Goal: Task Accomplishment & Management: Manage account settings

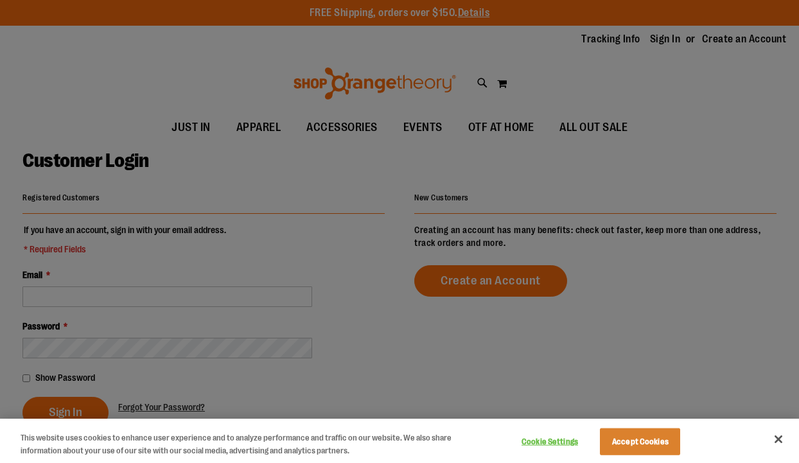
click at [71, 299] on div at bounding box center [399, 231] width 799 height 463
click at [777, 439] on button "Close" at bounding box center [778, 439] width 28 height 28
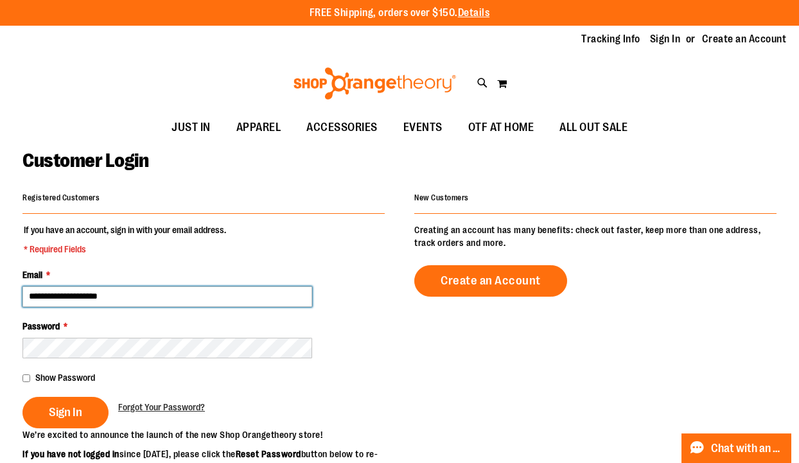
type input "**********"
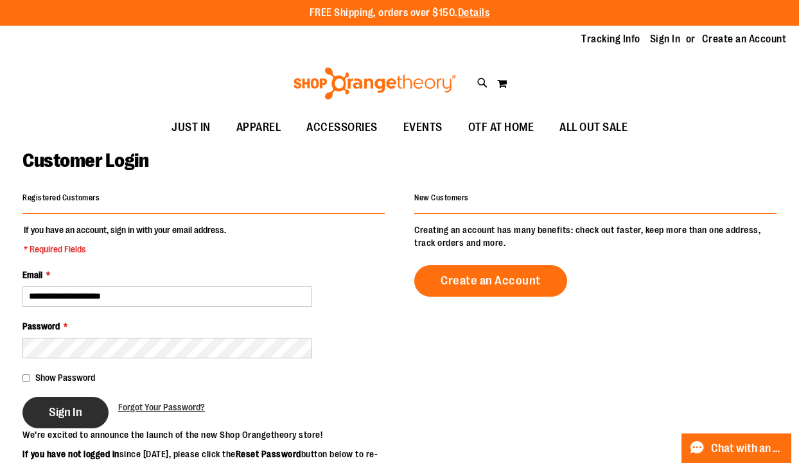
click at [66, 410] on span "Sign In" at bounding box center [65, 412] width 33 height 14
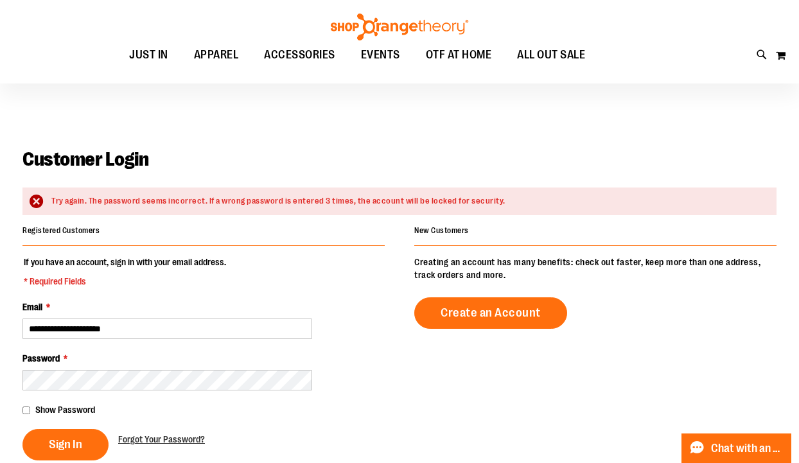
scroll to position [83, 0]
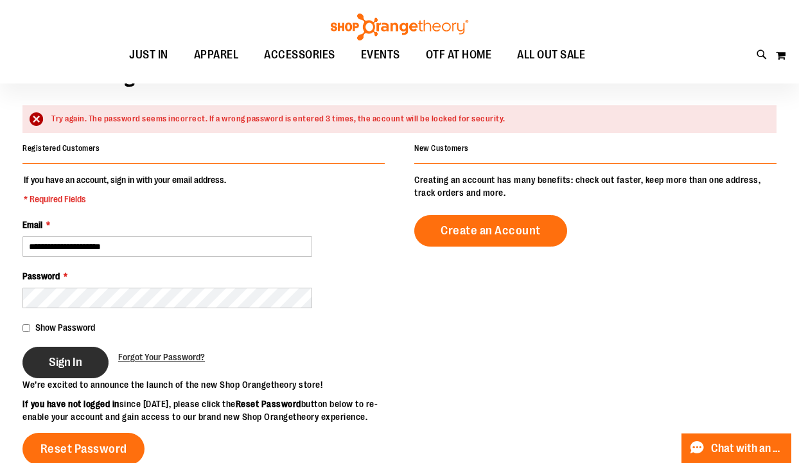
click at [45, 356] on button "Sign In" at bounding box center [65, 362] width 86 height 31
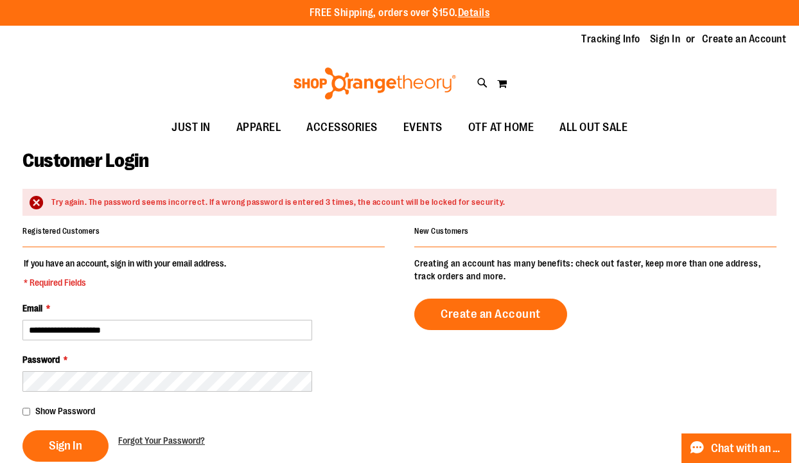
click at [356, 370] on div "Password *" at bounding box center [203, 372] width 362 height 39
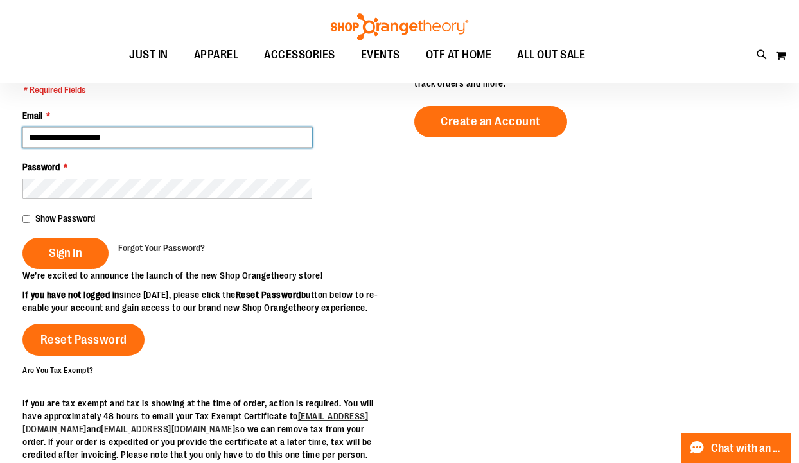
scroll to position [39, 0]
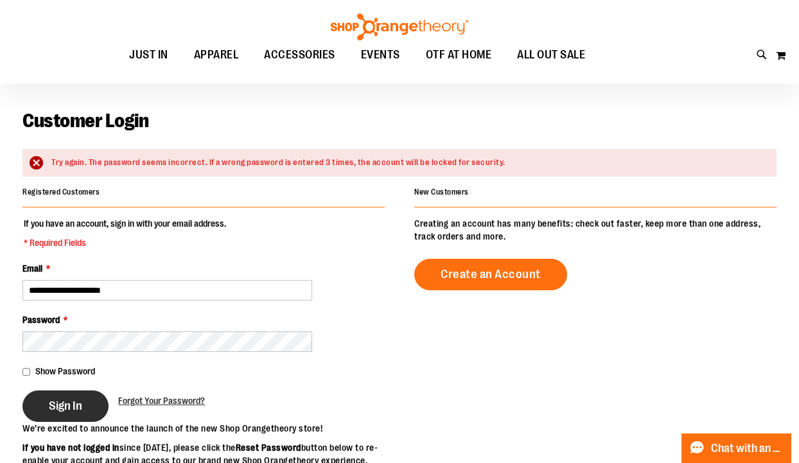
click at [40, 406] on button "Sign In" at bounding box center [65, 406] width 86 height 31
